Goal: Find specific page/section: Find specific page/section

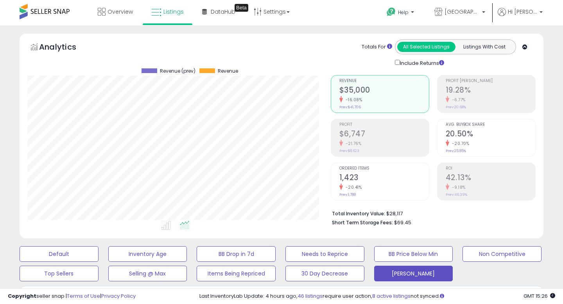
scroll to position [160, 303]
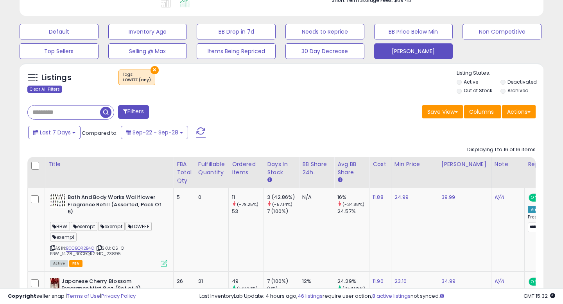
click at [52, 88] on div "Clear All Filters" at bounding box center [44, 89] width 35 height 7
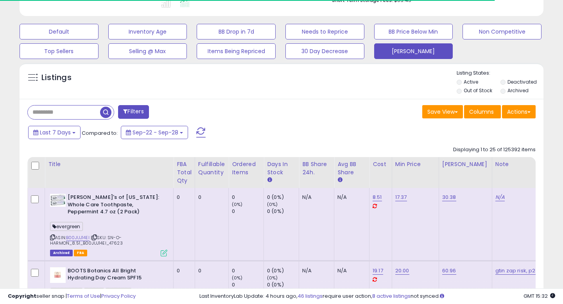
click at [142, 111] on button "Filters" at bounding box center [133, 112] width 30 height 14
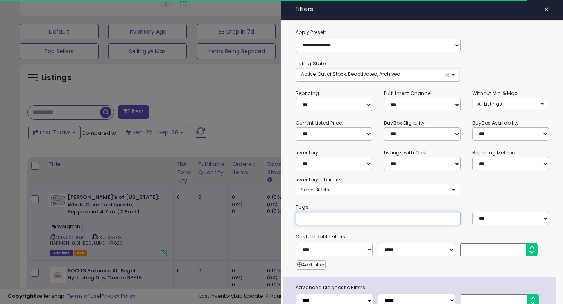
click at [331, 216] on input "text" at bounding box center [359, 218] width 117 height 8
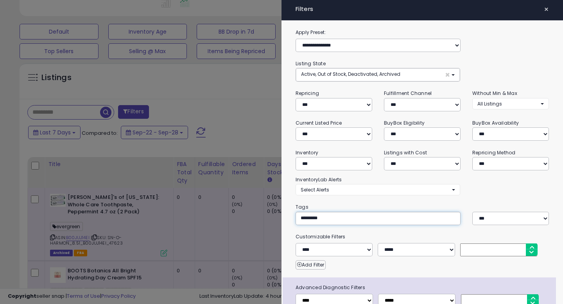
type input "**********"
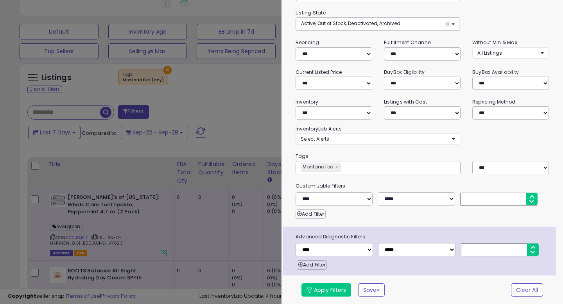
click at [327, 281] on div "**********" at bounding box center [421, 140] width 281 height 327
click at [327, 283] on button "Apply Filters" at bounding box center [326, 289] width 50 height 13
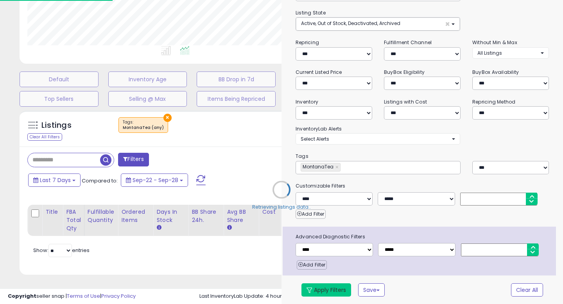
scroll to position [175, 0]
select select "*"
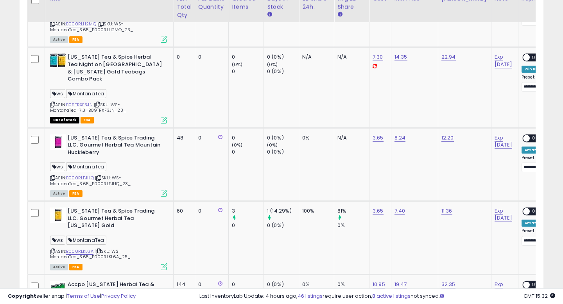
scroll to position [517, 0]
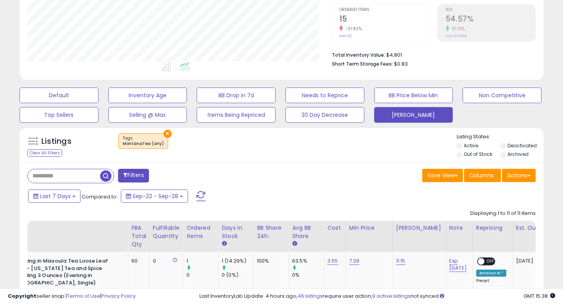
scroll to position [154, 0]
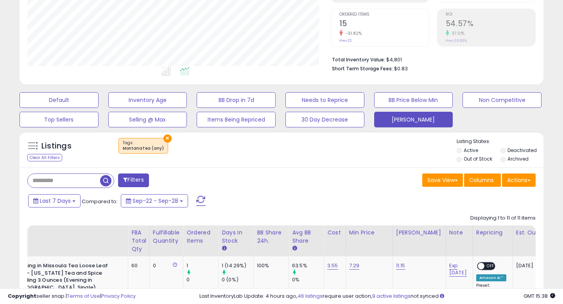
click at [167, 140] on div "× Tags" at bounding box center [283, 149] width 348 height 22
click at [165, 139] on button "×" at bounding box center [167, 138] width 8 height 8
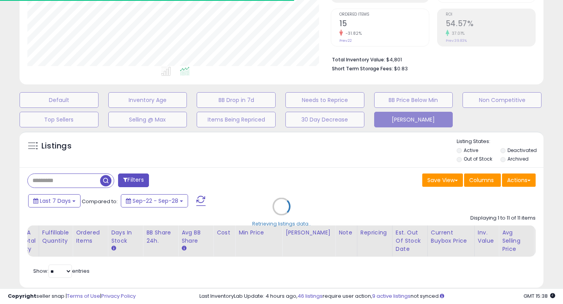
click at [59, 152] on div "Retrieving listings data.." at bounding box center [282, 212] width 536 height 170
select select "*"
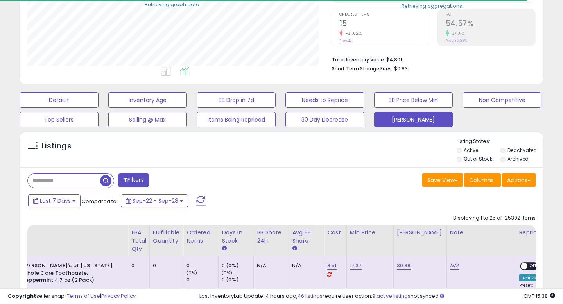
click at [125, 175] on button "Filters" at bounding box center [133, 181] width 30 height 14
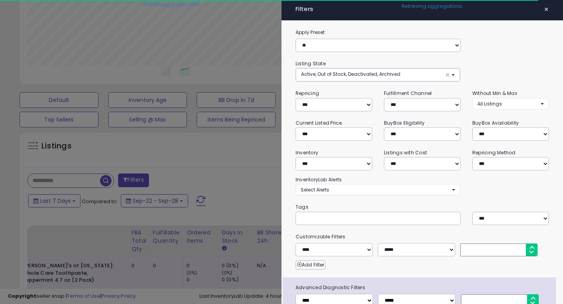
click at [330, 214] on input "text" at bounding box center [359, 218] width 117 height 8
type input "*"
type input "*********"
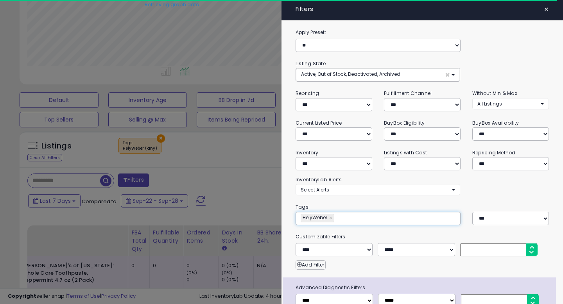
scroll to position [51, 0]
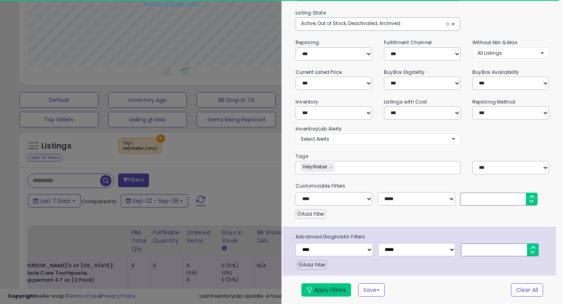
click at [328, 291] on button "Apply Filters" at bounding box center [326, 289] width 50 height 13
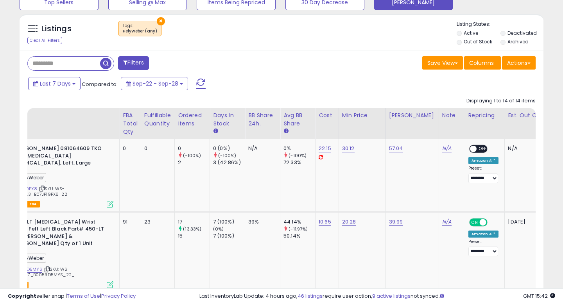
scroll to position [235, 0]
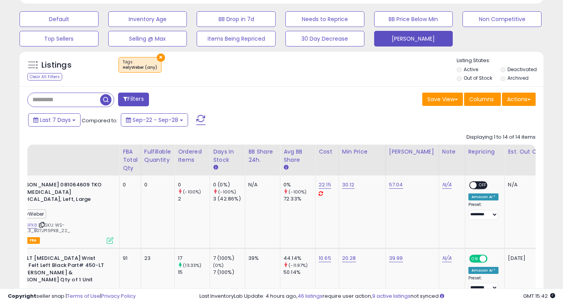
click at [158, 54] on button "×" at bounding box center [161, 58] width 8 height 8
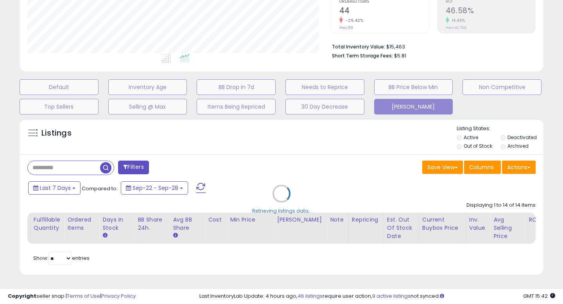
scroll to position [167, 0]
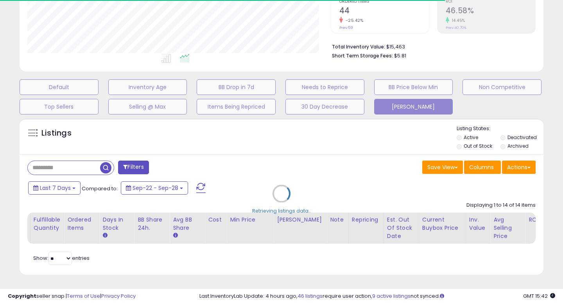
select select "*"
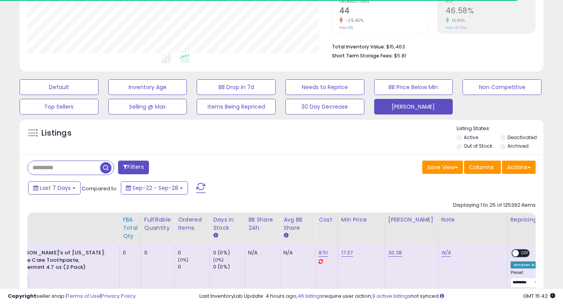
scroll to position [235, 0]
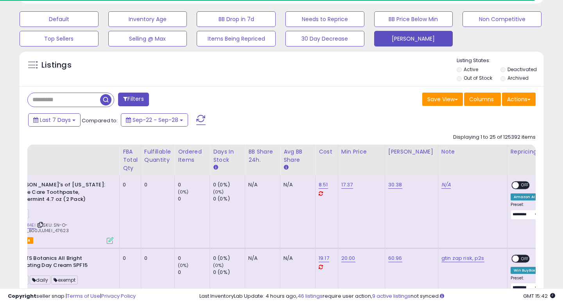
click at [128, 95] on button "Filters" at bounding box center [133, 100] width 30 height 14
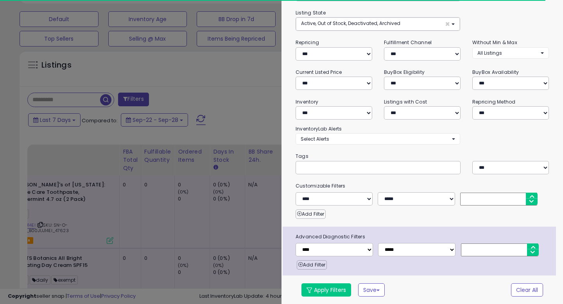
click at [370, 168] on input "text" at bounding box center [359, 167] width 117 height 8
type input "******"
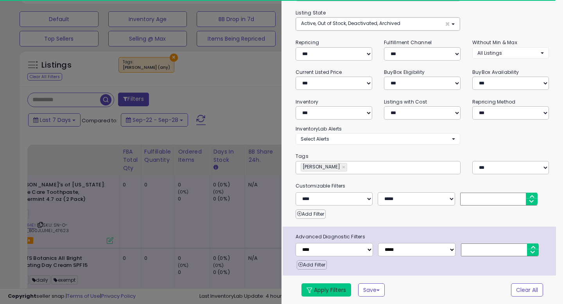
click at [332, 287] on button "Apply Filters" at bounding box center [326, 289] width 50 height 13
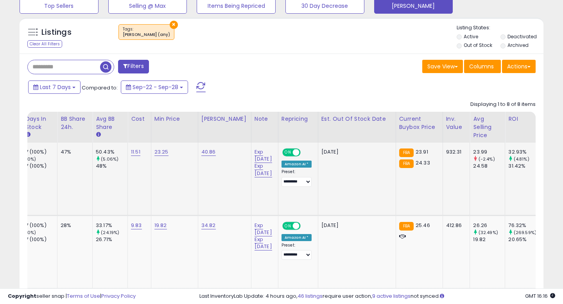
scroll to position [267, 0]
click at [170, 23] on button "×" at bounding box center [174, 25] width 8 height 8
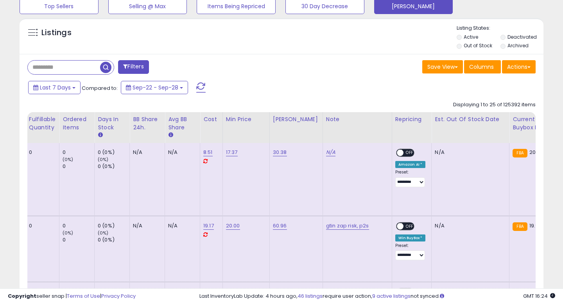
scroll to position [0, 132]
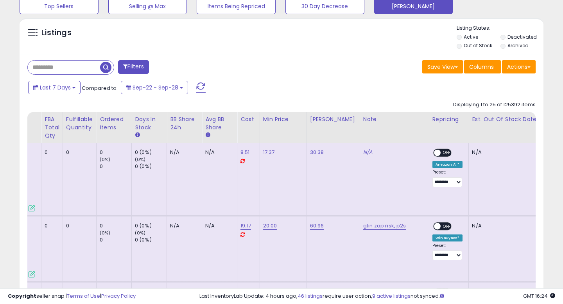
click at [145, 70] on button "Filters" at bounding box center [133, 67] width 30 height 14
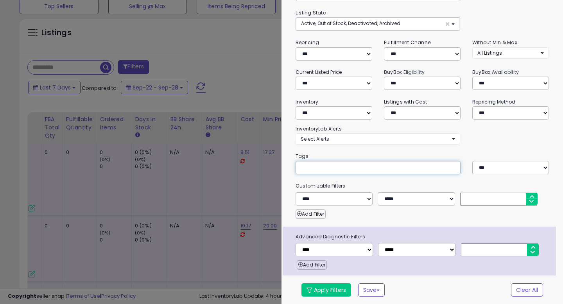
click at [358, 170] on input "text" at bounding box center [359, 167] width 117 height 8
type input "********"
click at [330, 292] on button "Apply Filters" at bounding box center [326, 289] width 50 height 13
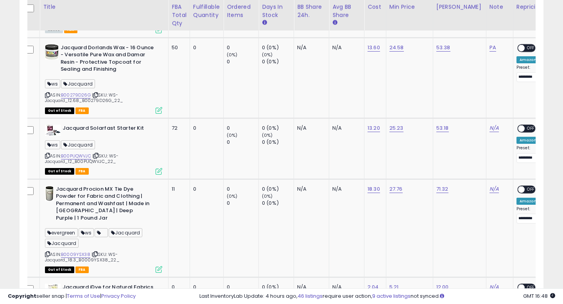
scroll to position [0, 4]
